Goal: Find specific page/section: Find specific page/section

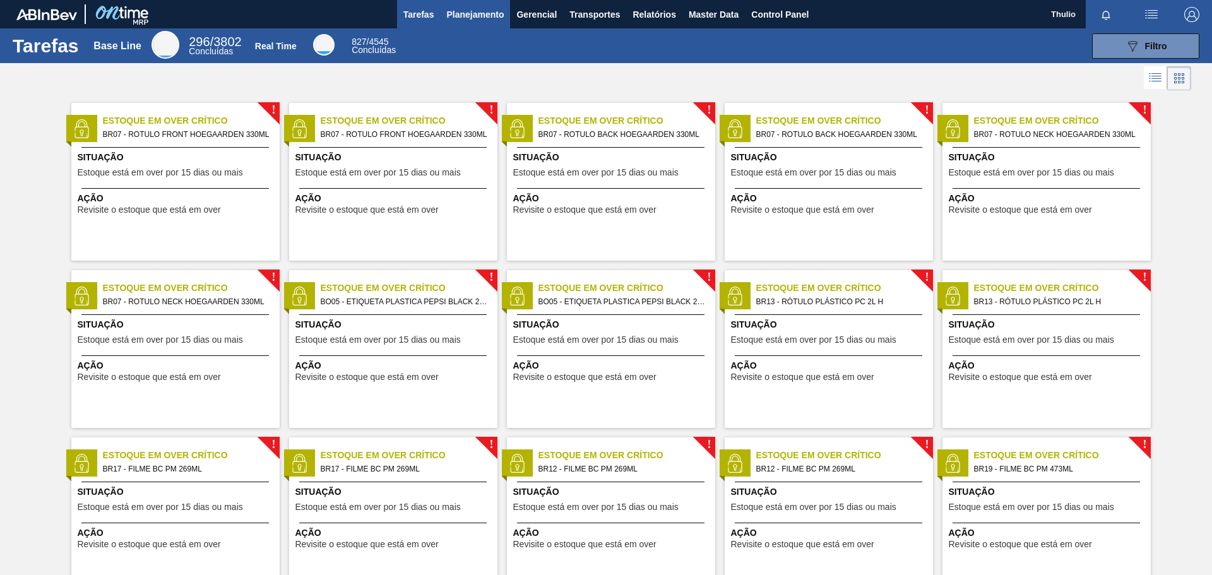
click at [488, 23] on button "Planejamento" at bounding box center [475, 14] width 70 height 28
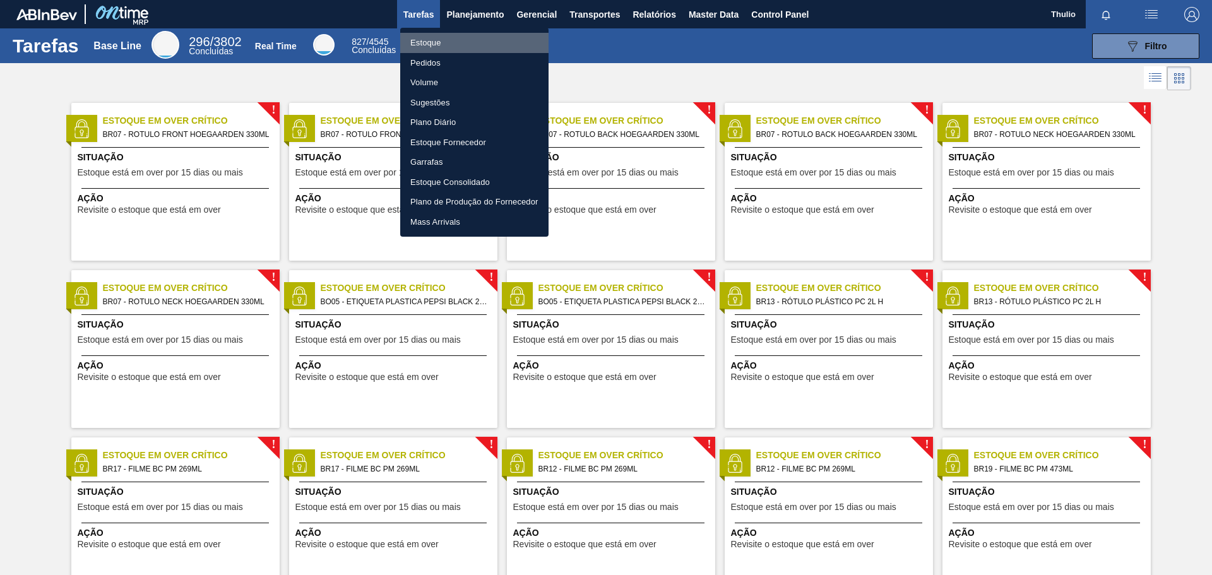
click at [464, 42] on li "Estoque" at bounding box center [474, 43] width 148 height 20
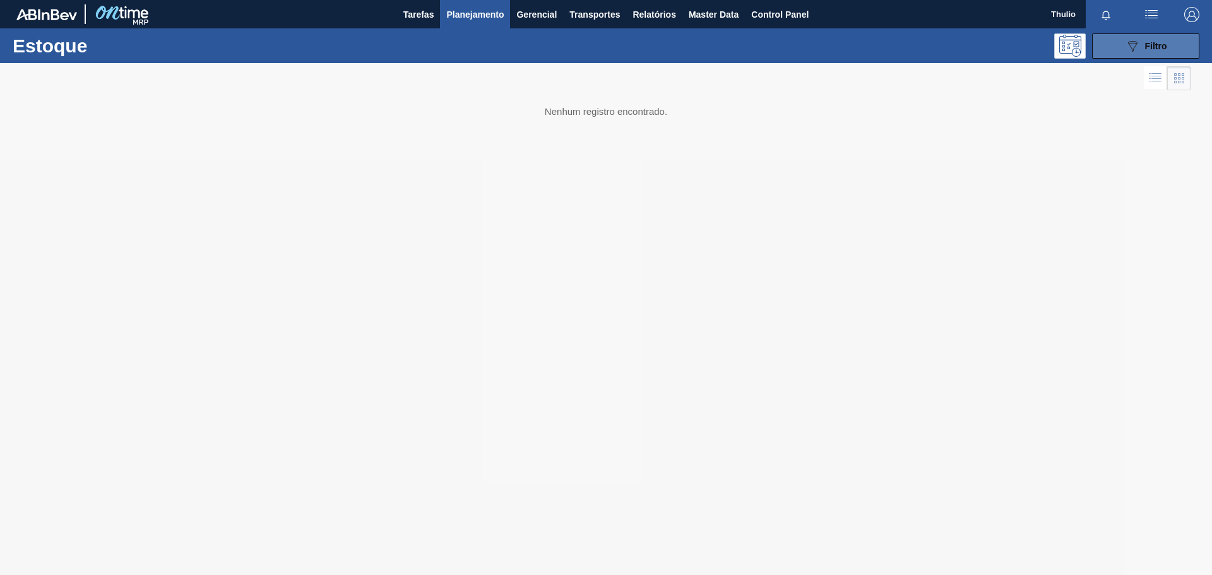
click at [1151, 38] on div "089F7B8B-B2A5-4AFE-B5C0-19BA573D28AC Filtro" at bounding box center [1145, 45] width 42 height 15
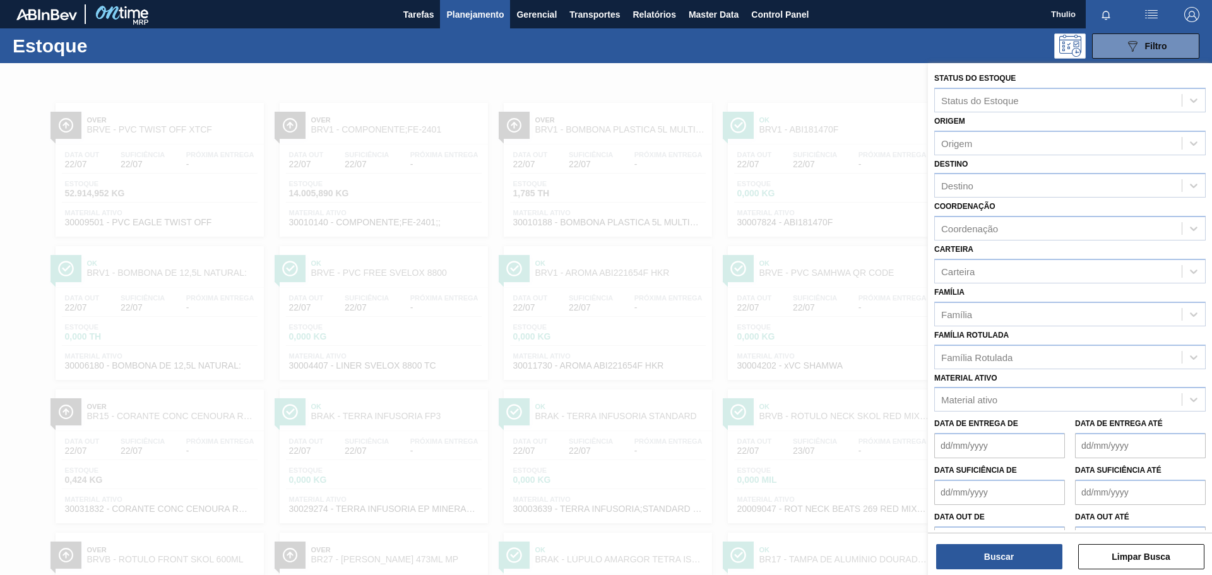
click at [977, 188] on div "Destino" at bounding box center [1058, 186] width 247 height 18
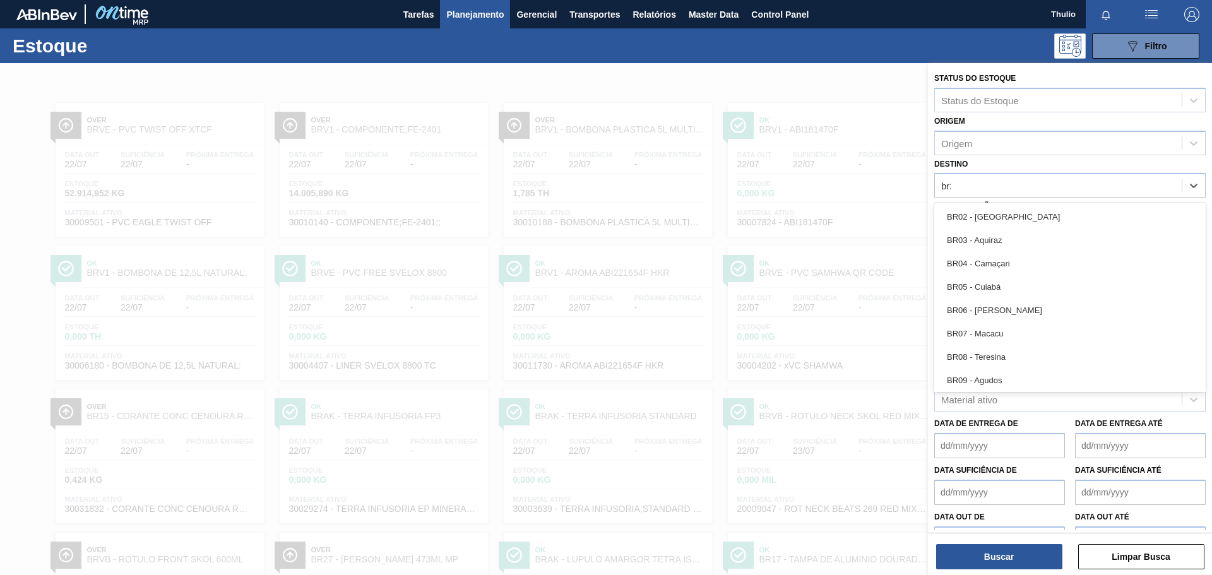
type input "br22"
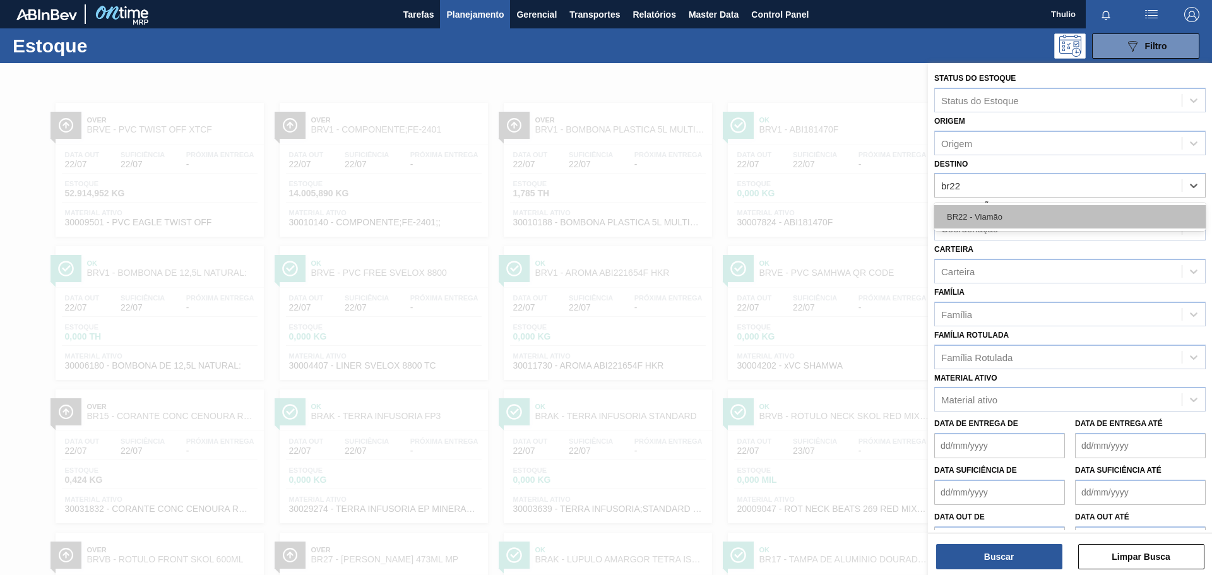
click at [1034, 207] on div "BR22 - Viamão" at bounding box center [1069, 216] width 271 height 23
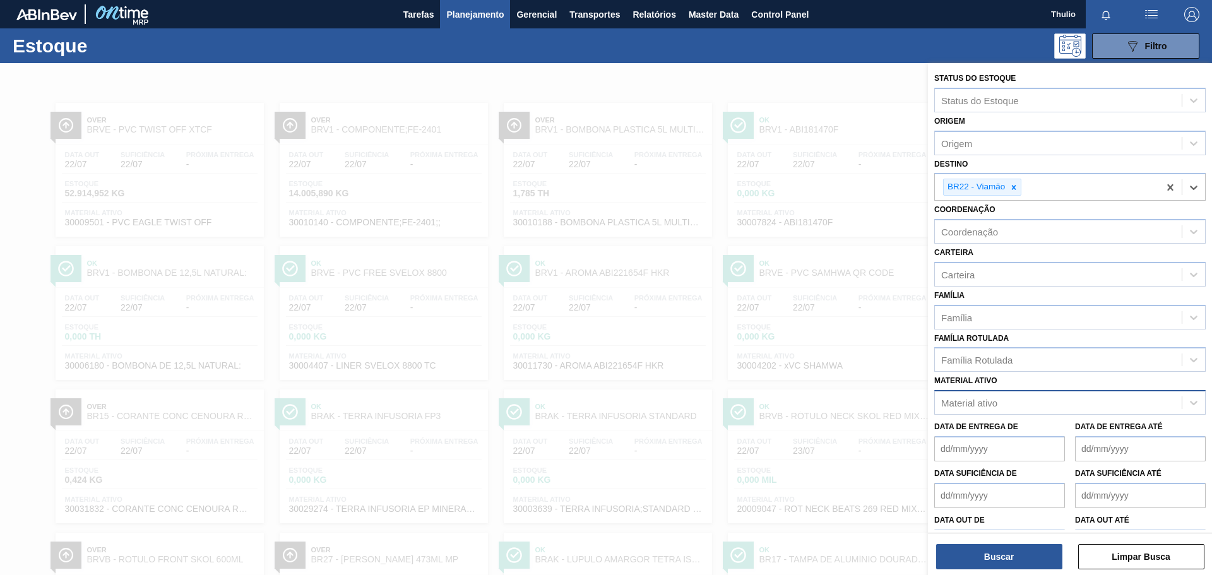
click at [1025, 403] on div "Material ativo" at bounding box center [1058, 403] width 247 height 18
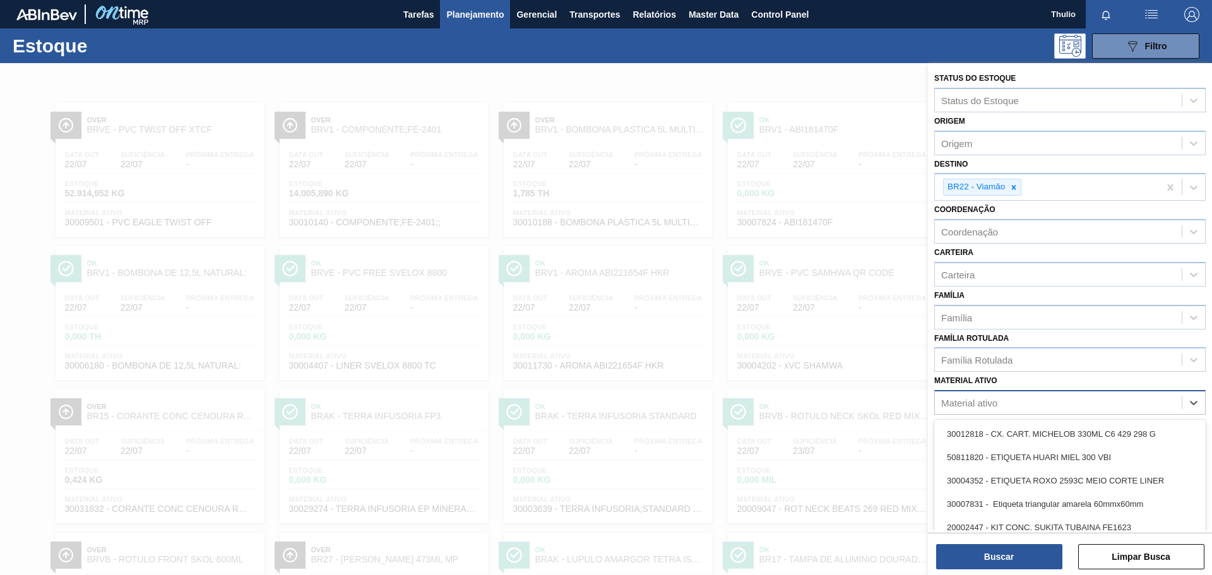
scroll to position [39, 0]
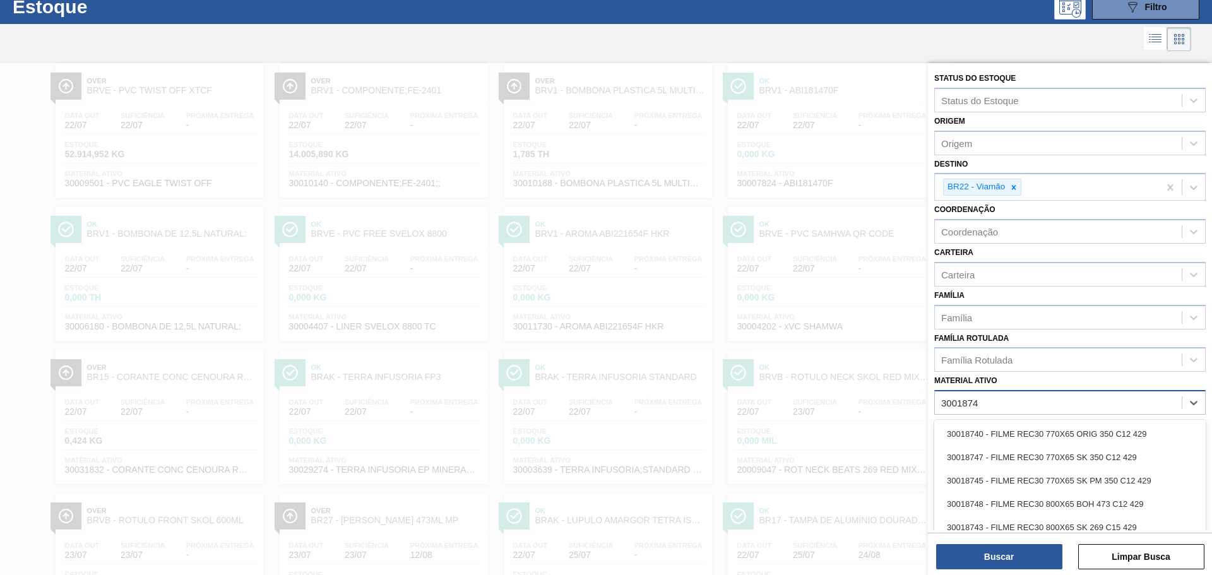
type ativo "30018742"
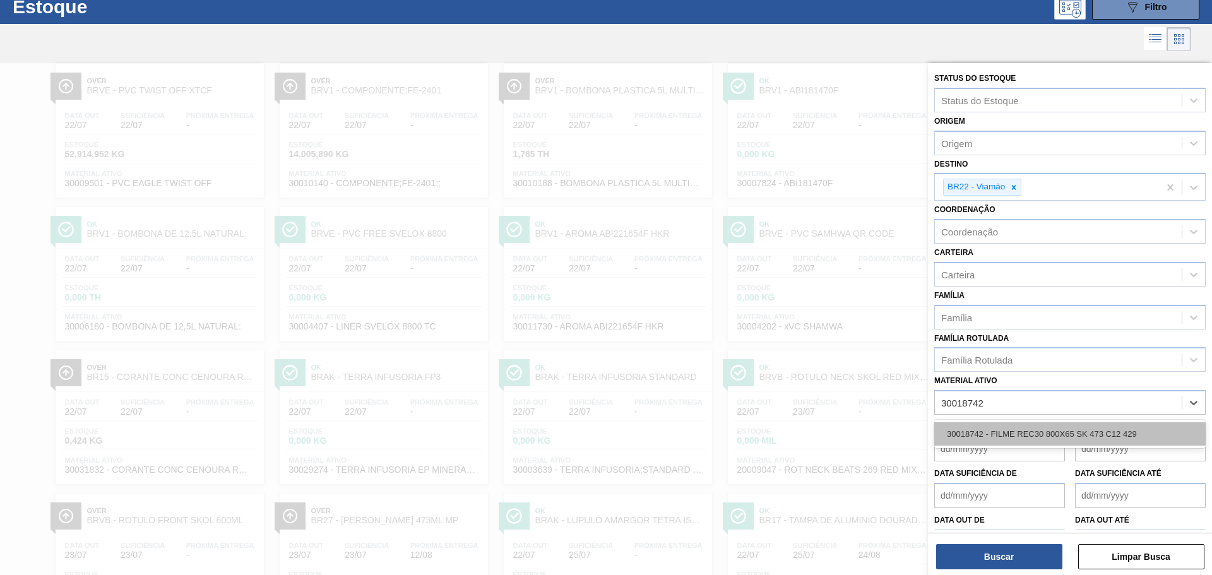
click at [1027, 427] on div "30018742 - FILME REC30 800X65 SK 473 C12 429" at bounding box center [1069, 433] width 271 height 23
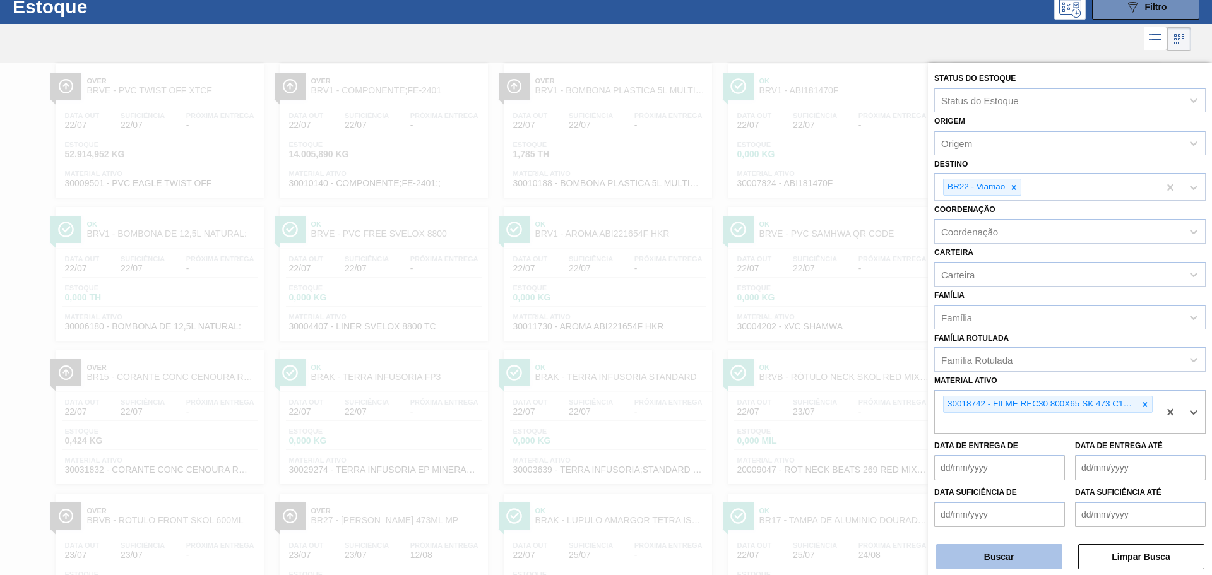
click at [1028, 553] on button "Buscar" at bounding box center [999, 556] width 126 height 25
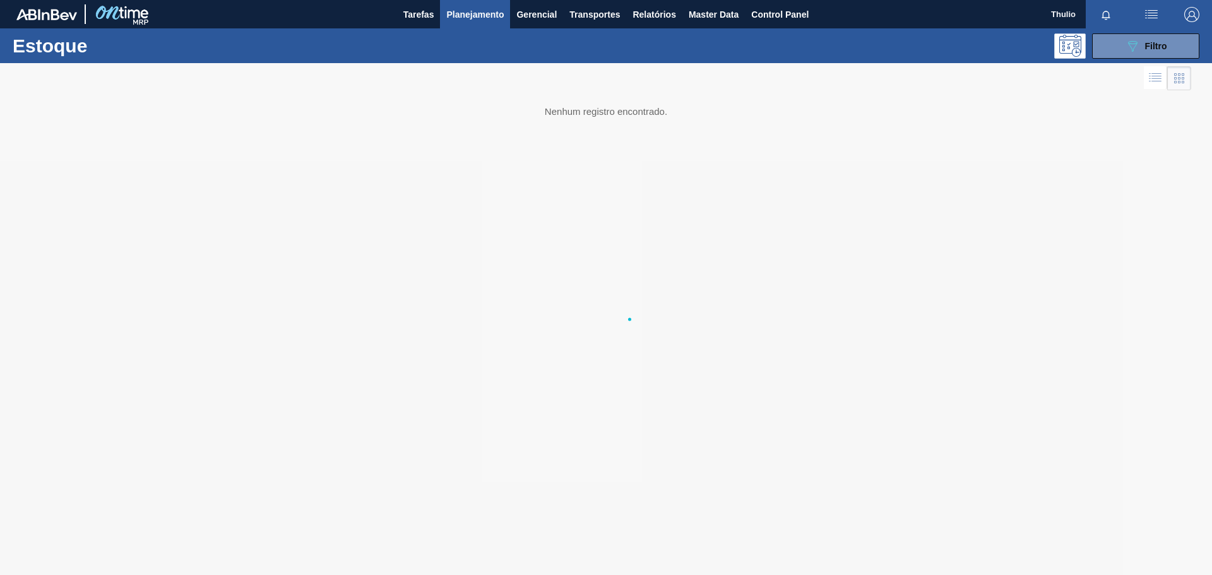
scroll to position [0, 0]
click at [1126, 45] on icon "089F7B8B-B2A5-4AFE-B5C0-19BA573D28AC" at bounding box center [1131, 45] width 15 height 15
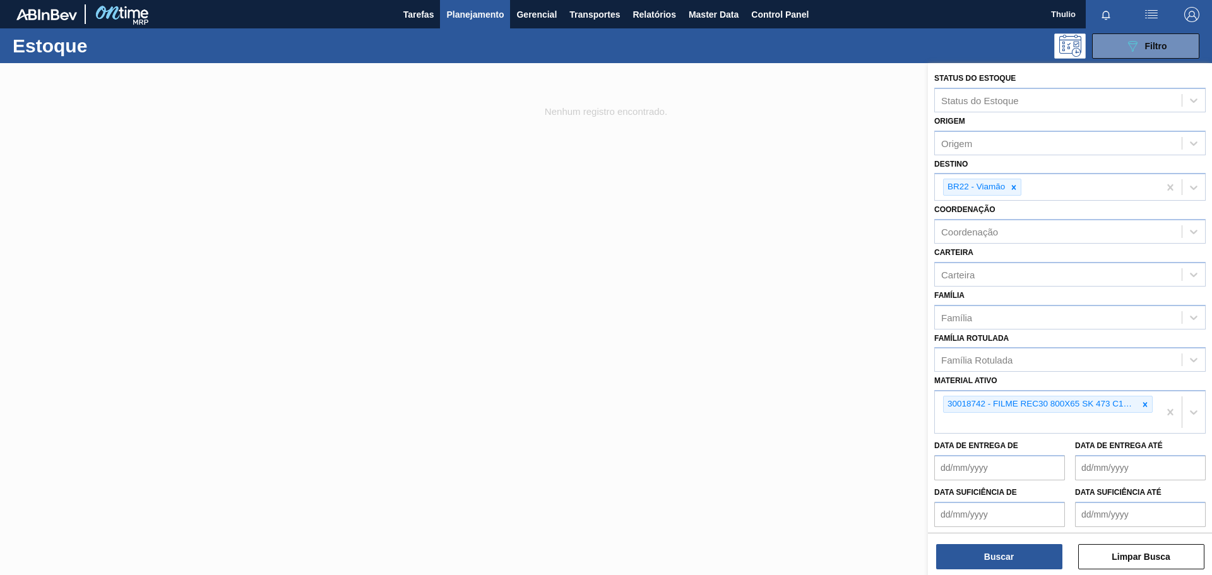
scroll to position [50, 0]
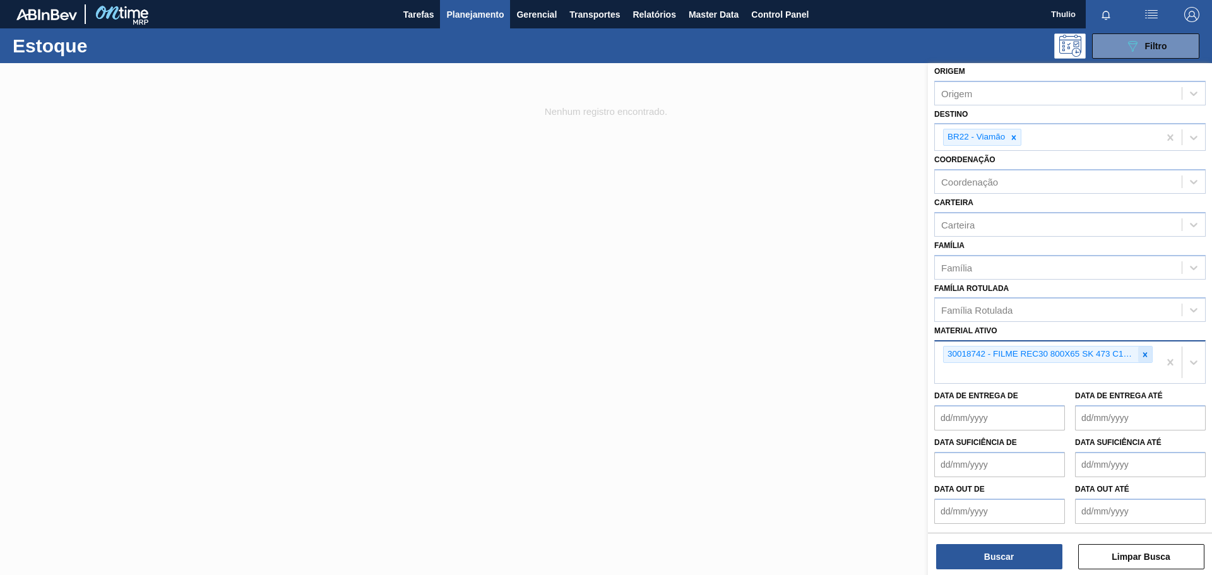
click at [1144, 357] on icon at bounding box center [1145, 354] width 4 height 4
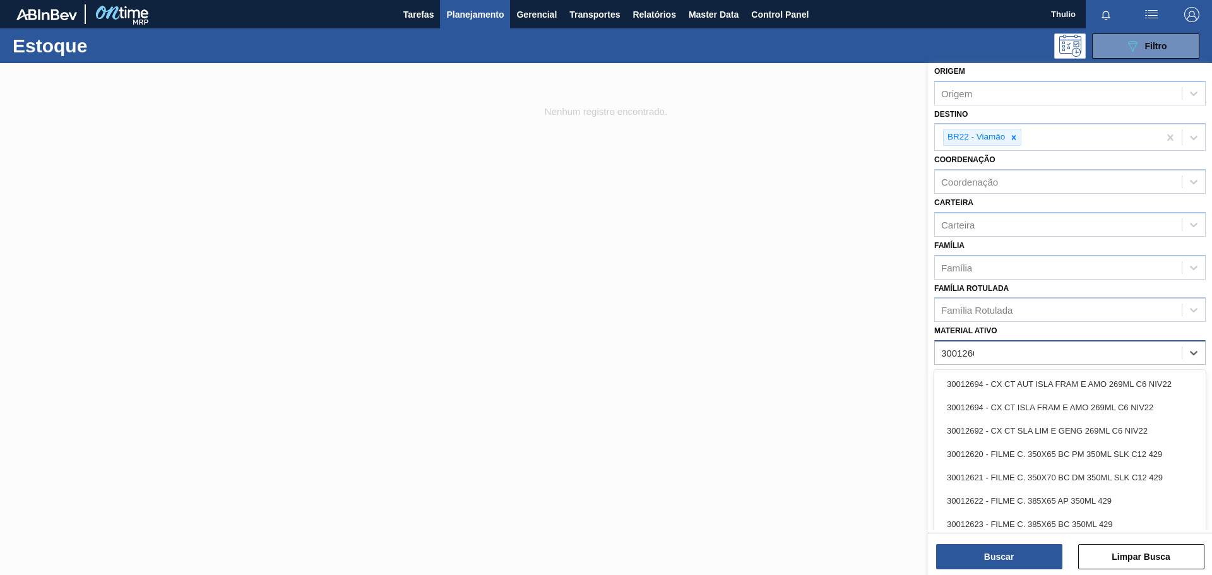
scroll to position [31, 0]
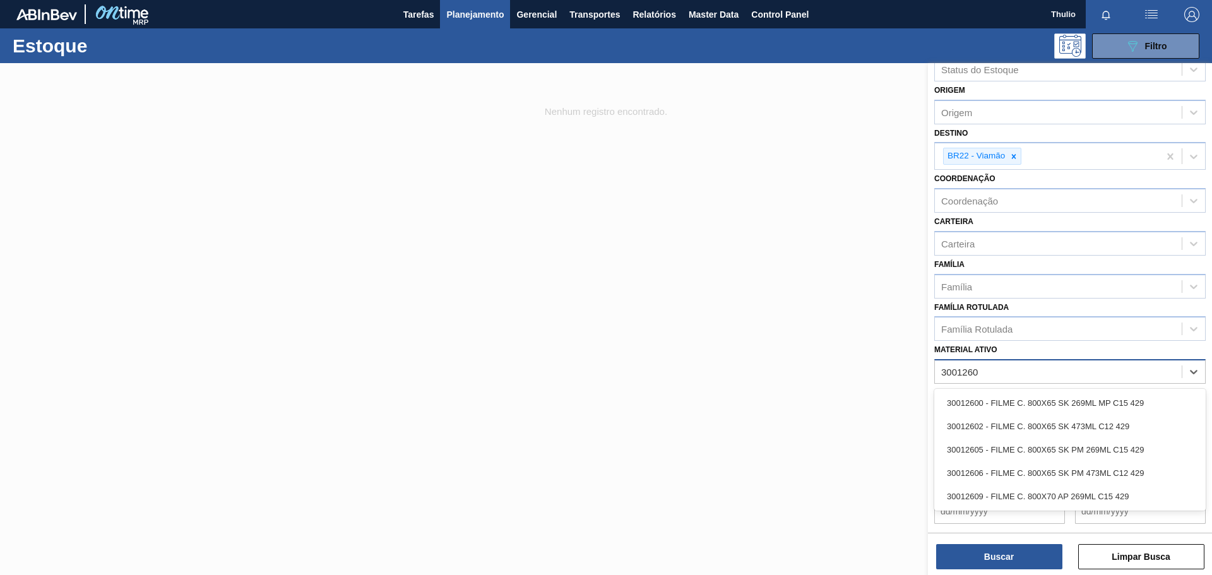
type ativo "30012602"
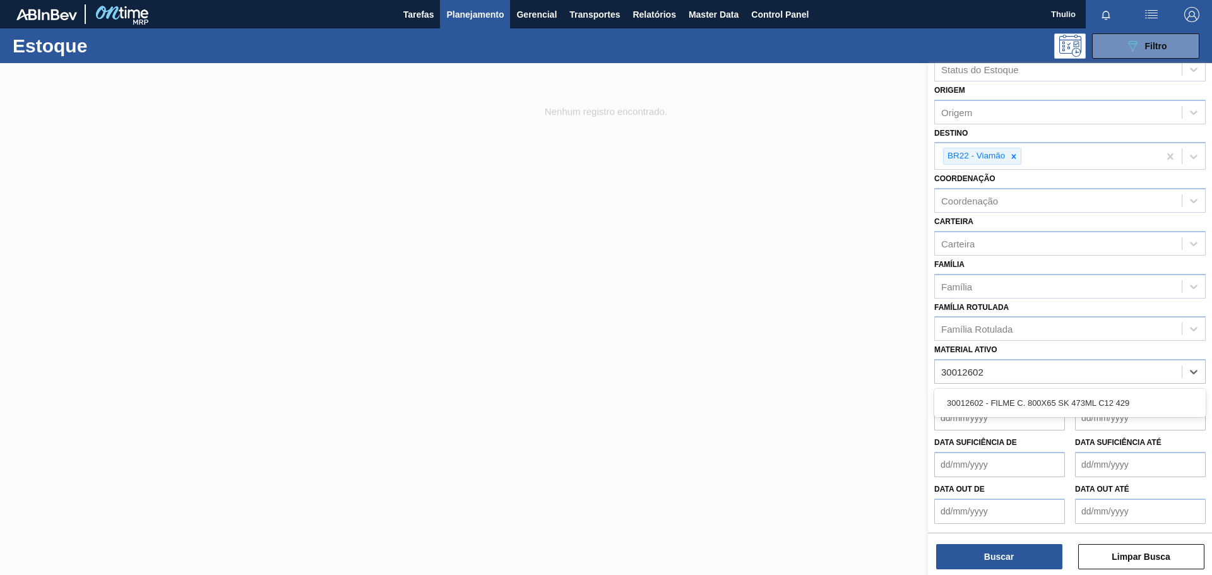
click at [1082, 391] on div "30012602 - FILME C. 800X65 SK 473ML C12 429" at bounding box center [1069, 403] width 271 height 28
click at [1081, 398] on div "30012602 - FILME C. 800X65 SK 473ML C12 429" at bounding box center [1069, 402] width 271 height 23
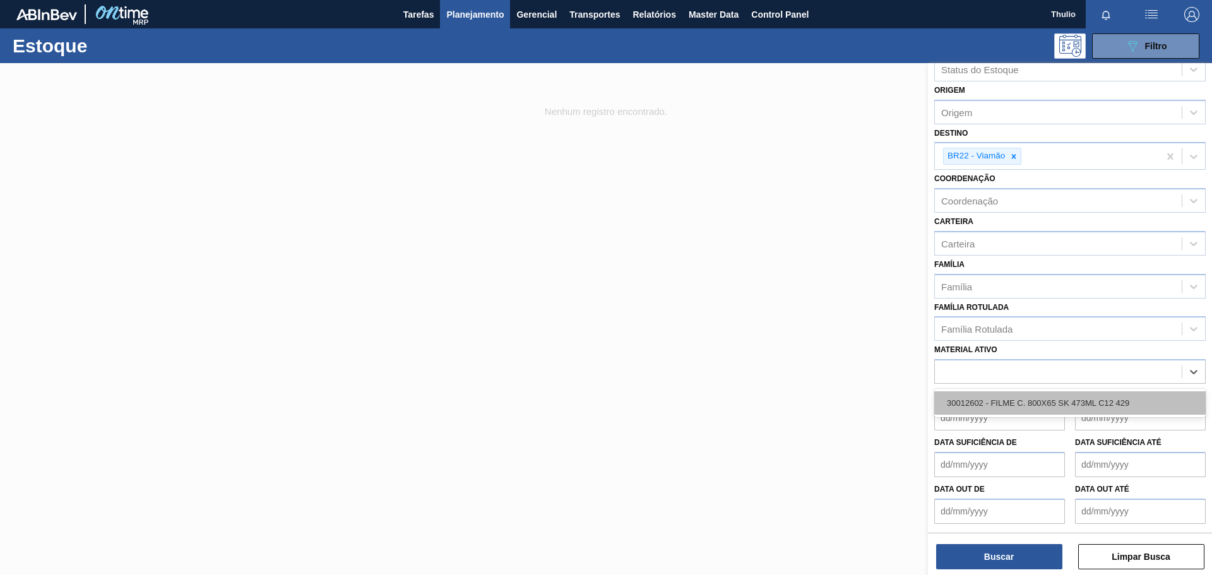
scroll to position [50, 0]
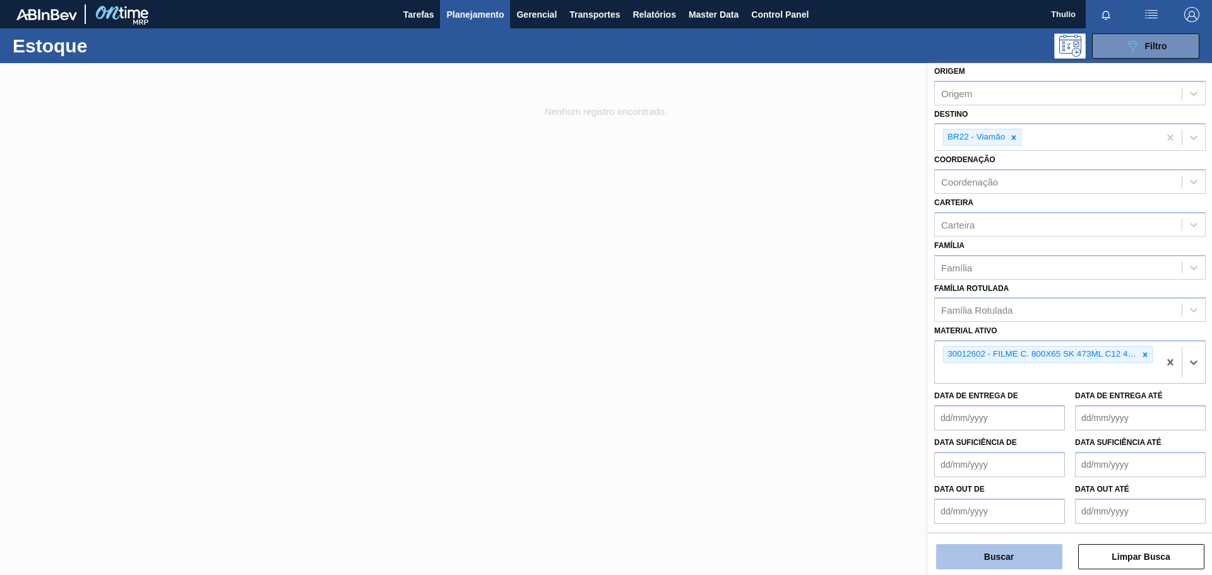
click at [1000, 560] on button "Buscar" at bounding box center [999, 556] width 126 height 25
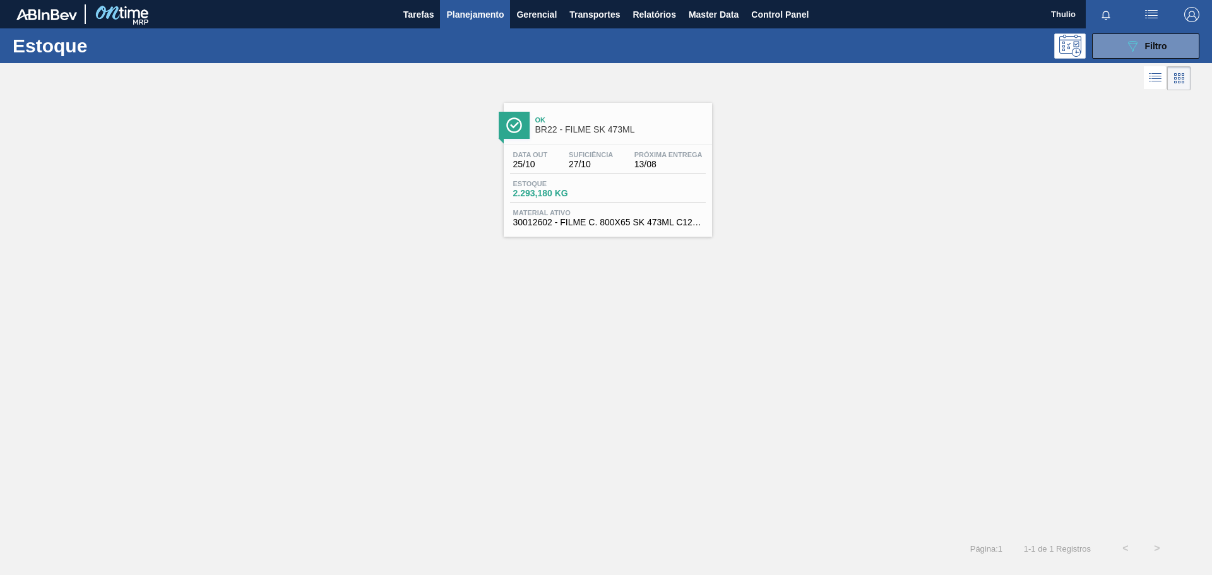
click at [599, 131] on span "BR22 - FILME SK 473ML" at bounding box center [620, 129] width 170 height 9
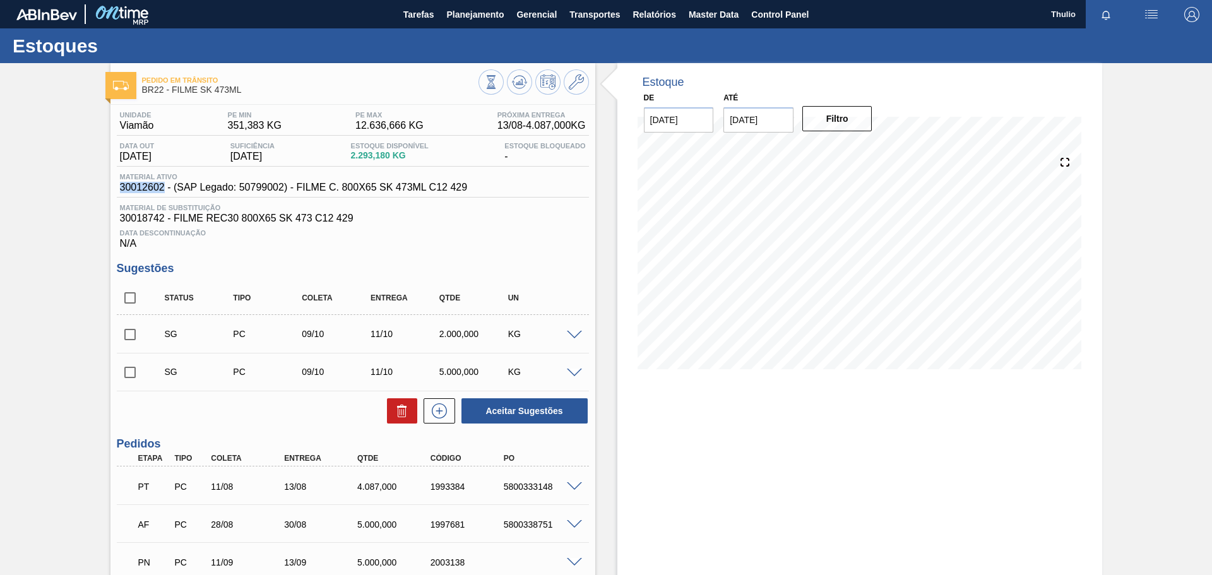
drag, startPoint x: 165, startPoint y: 187, endPoint x: 120, endPoint y: 188, distance: 44.8
click at [120, 188] on span "30012602 - (SAP Legado: 50799002) - FILME C. 800X65 SK 473ML C12 429" at bounding box center [294, 187] width 348 height 11
copy span "30012602"
